Goal: Transaction & Acquisition: Subscribe to service/newsletter

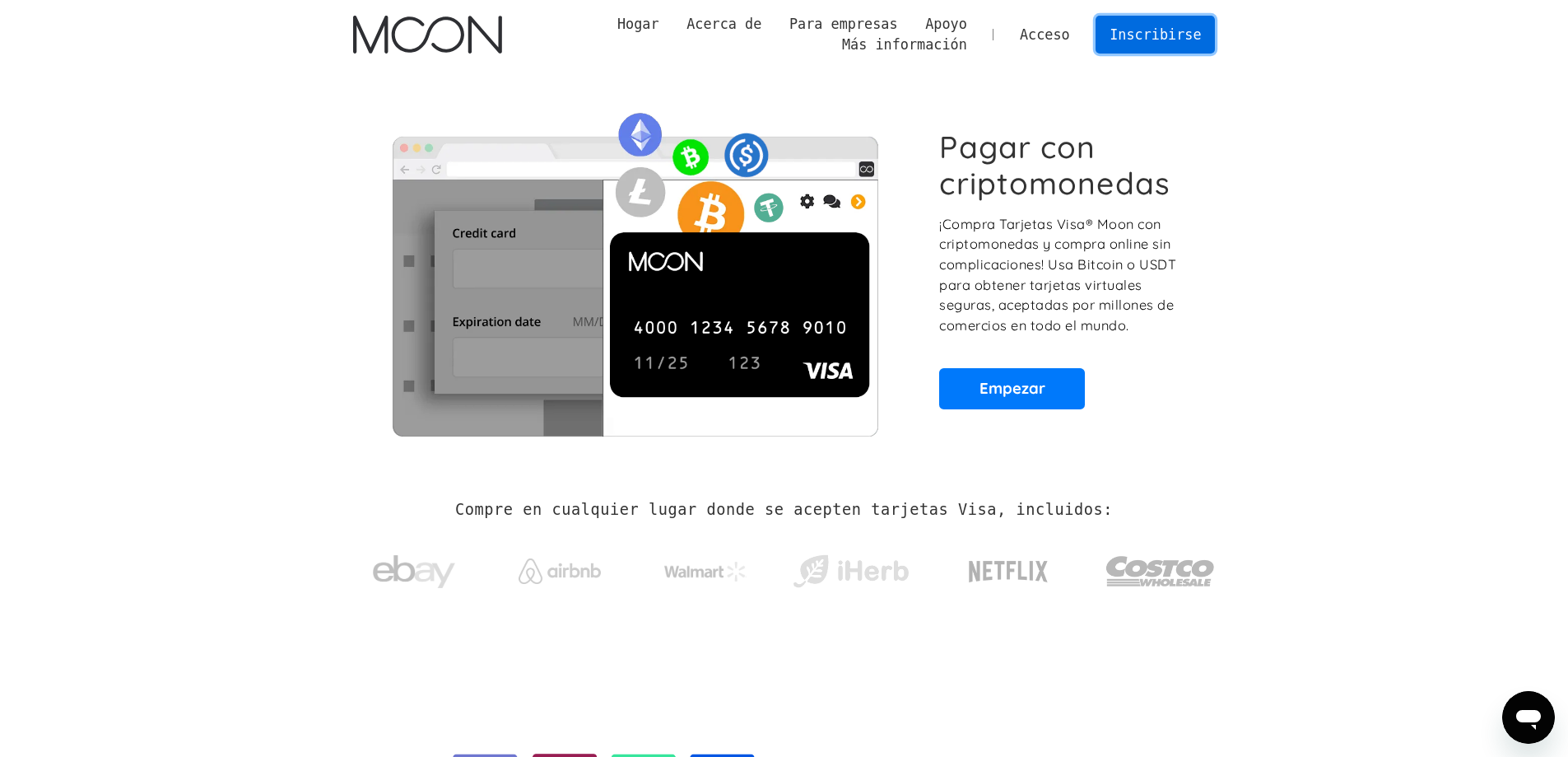
click at [1109, 36] on link "Inscribirse" at bounding box center [1156, 34] width 119 height 37
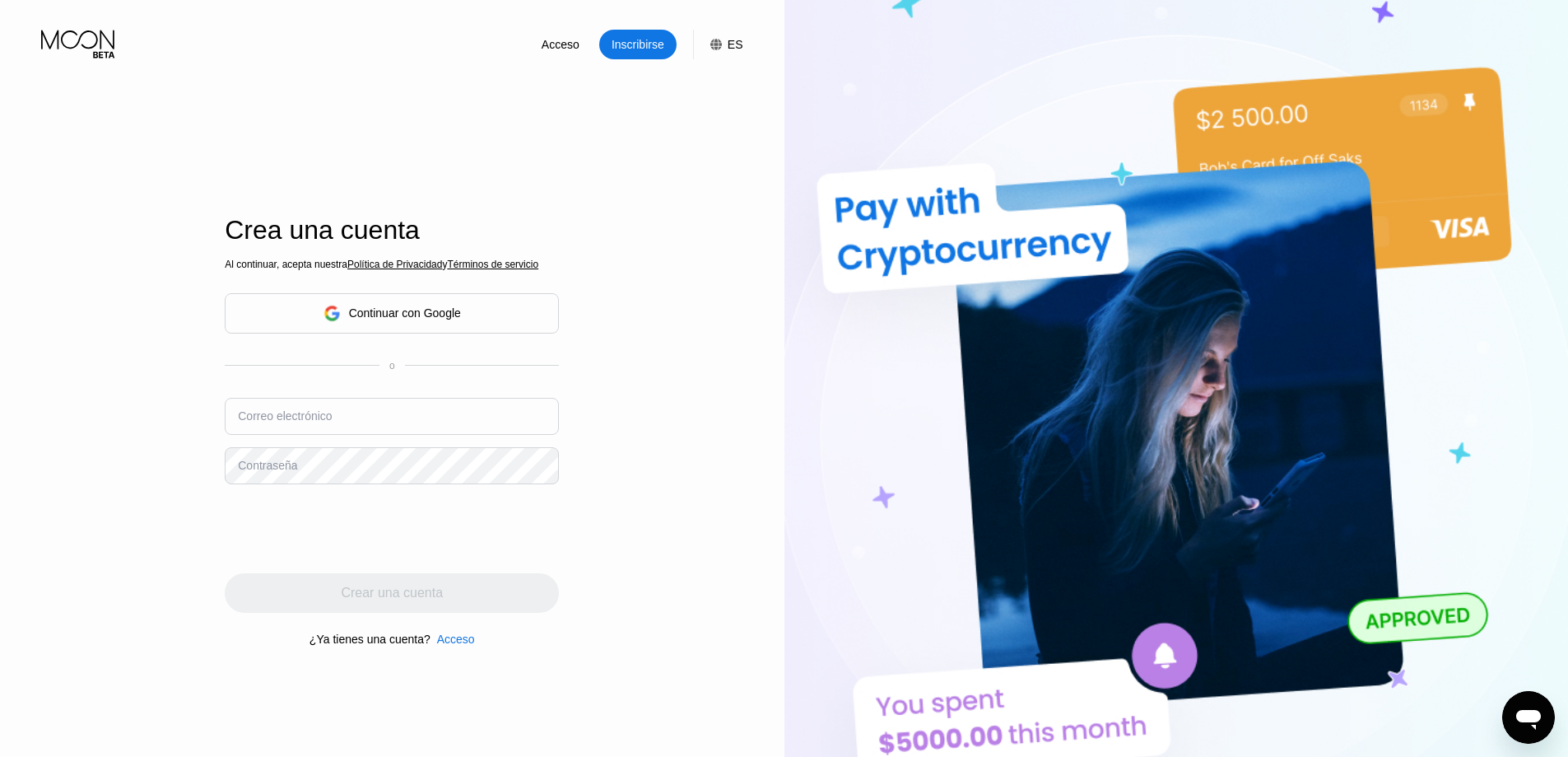
click at [445, 325] on div "Continuar con Google" at bounding box center [392, 313] width 138 height 25
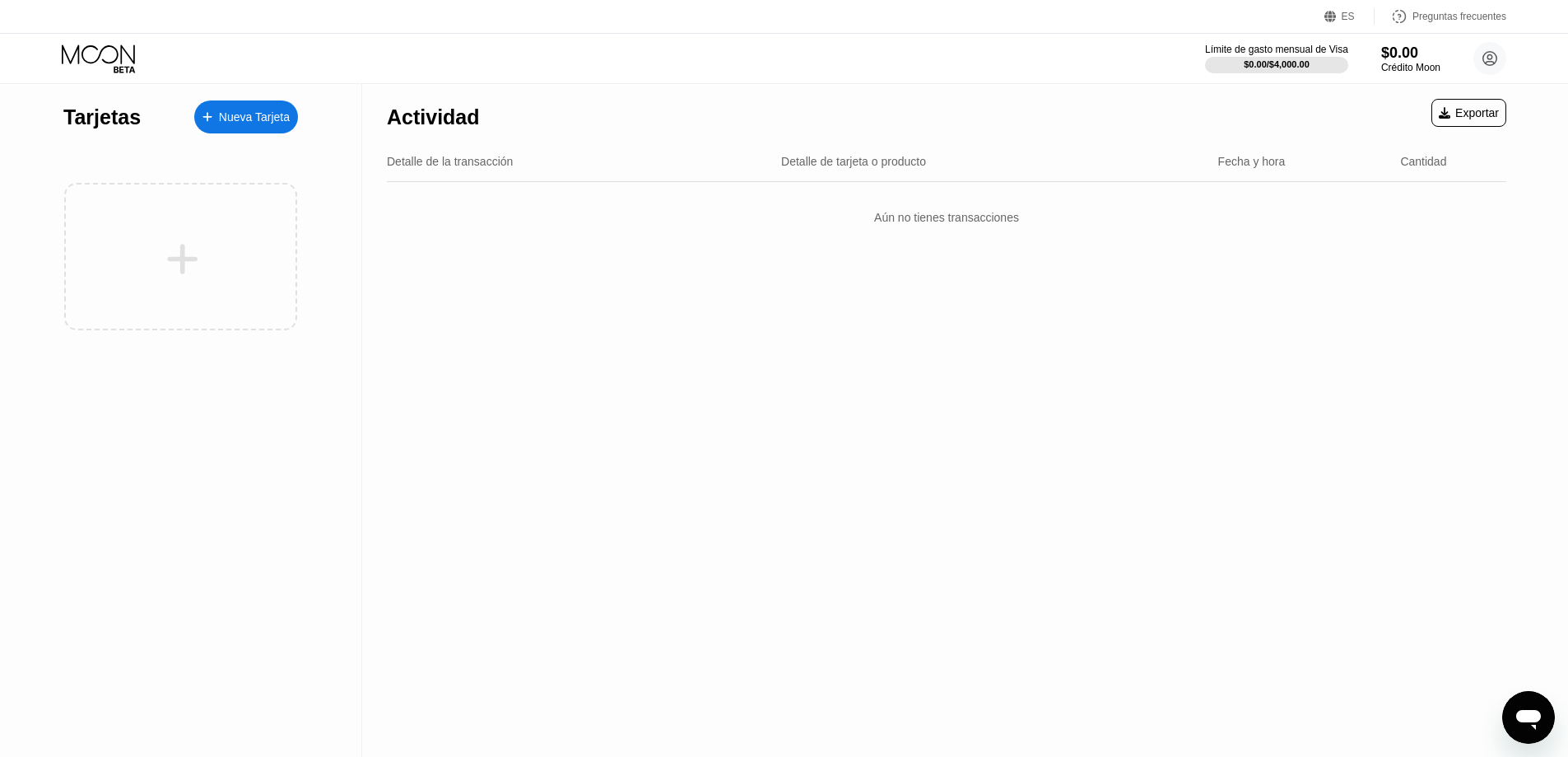
click at [270, 121] on font "Nueva Tarjeta" at bounding box center [254, 117] width 71 height 13
